Goal: Information Seeking & Learning: Check status

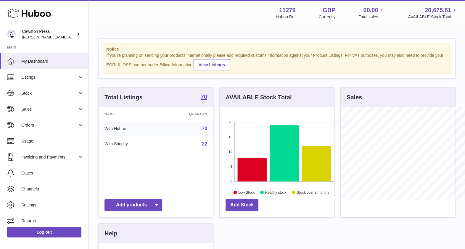
scroll to position [92, 114]
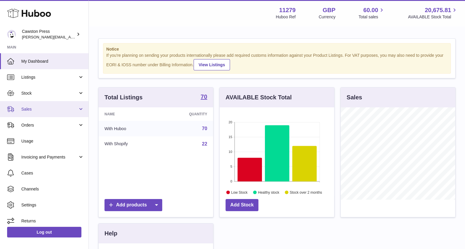
click at [39, 111] on span "Sales" at bounding box center [49, 109] width 56 height 6
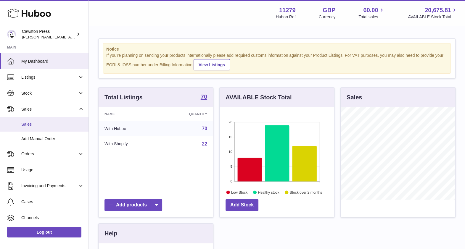
click at [39, 124] on span "Sales" at bounding box center [52, 125] width 63 height 6
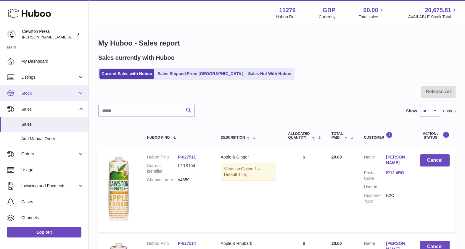
click at [44, 91] on span "Stock" at bounding box center [49, 93] width 56 height 6
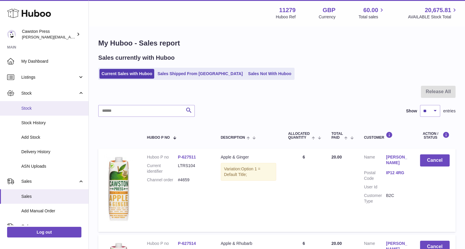
click at [37, 106] on span "Stock" at bounding box center [52, 109] width 63 height 6
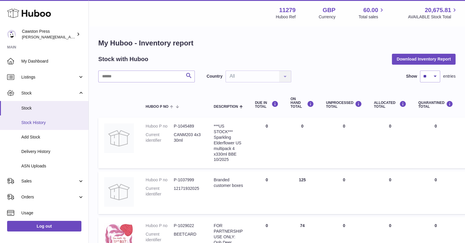
click at [38, 124] on span "Stock History" at bounding box center [52, 123] width 63 height 6
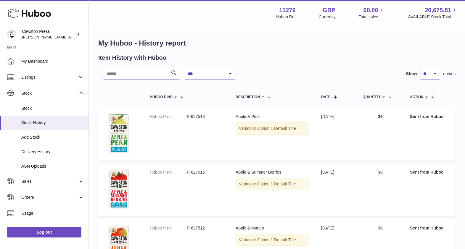
click at [41, 150] on span "Delivery History" at bounding box center [52, 152] width 63 height 6
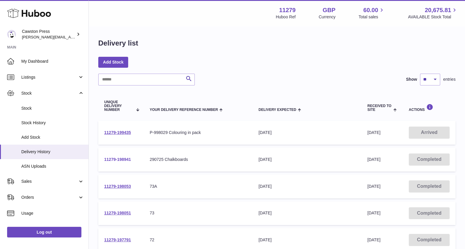
click at [116, 160] on link "11279-198941" at bounding box center [117, 159] width 27 height 5
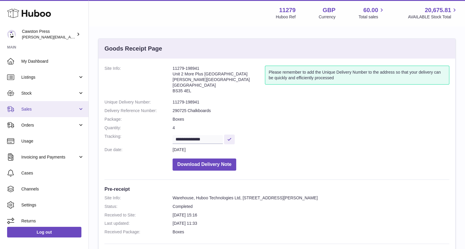
click at [33, 113] on link "Sales" at bounding box center [44, 109] width 88 height 16
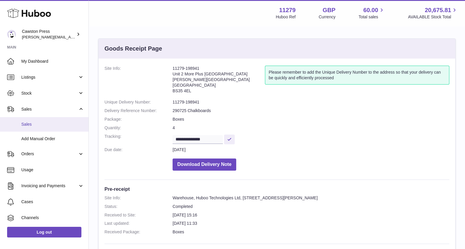
click at [44, 122] on span "Sales" at bounding box center [52, 125] width 63 height 6
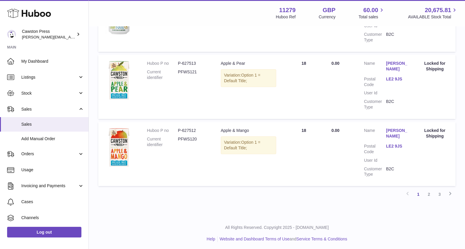
scroll to position [705, 0]
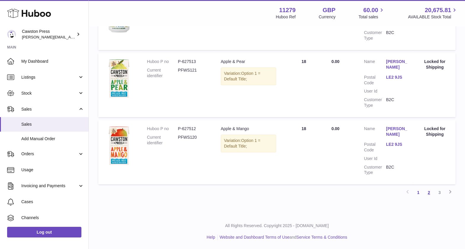
click at [432, 193] on link "2" at bounding box center [428, 192] width 11 height 11
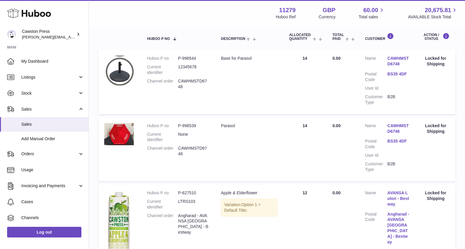
scroll to position [101, 0]
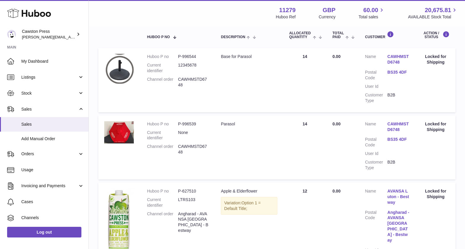
click at [394, 124] on link "CAWHMSTD6748" at bounding box center [398, 126] width 22 height 11
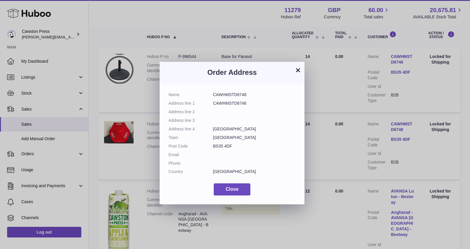
click at [297, 69] on button "×" at bounding box center [298, 70] width 7 height 7
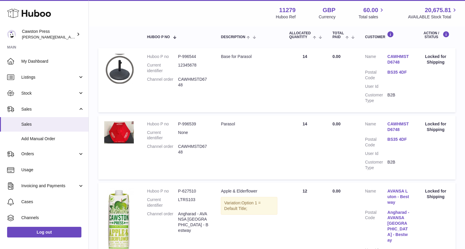
click at [396, 125] on link "CAWHMSTD6748" at bounding box center [398, 126] width 22 height 11
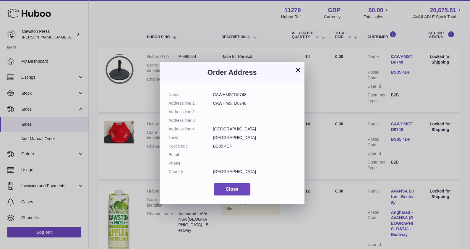
click at [297, 67] on button "×" at bounding box center [298, 70] width 7 height 7
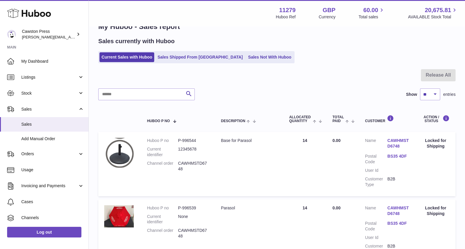
scroll to position [0, 0]
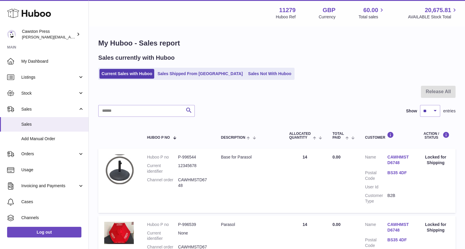
click at [392, 158] on link "CAWHMSTD6748" at bounding box center [398, 159] width 22 height 11
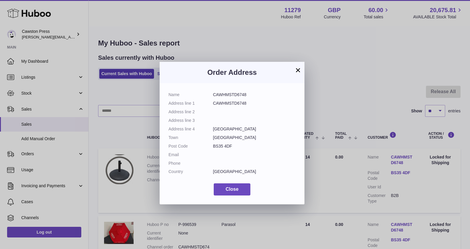
click at [299, 69] on button "×" at bounding box center [298, 70] width 7 height 7
